Goal: Information Seeking & Learning: Learn about a topic

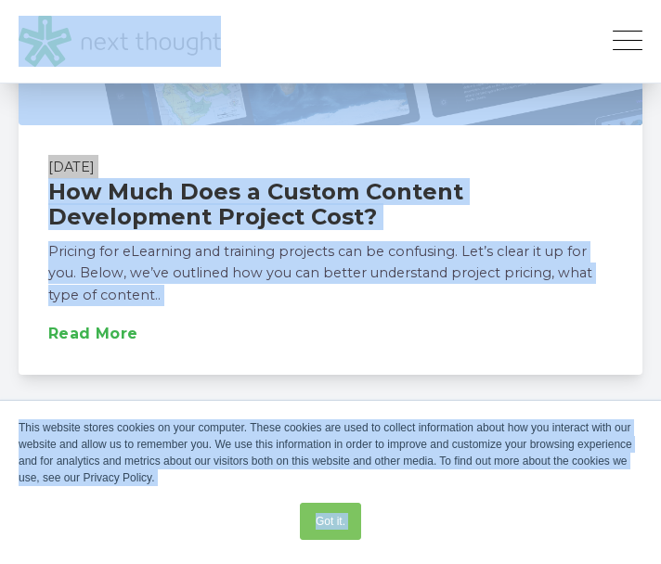
scroll to position [988, 0]
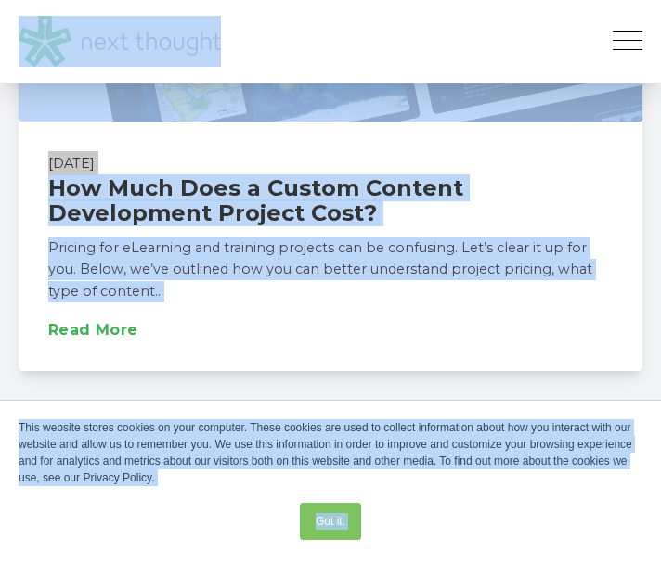
click at [19, 16] on link at bounding box center [120, 41] width 202 height 50
